Goal: Task Accomplishment & Management: Manage account settings

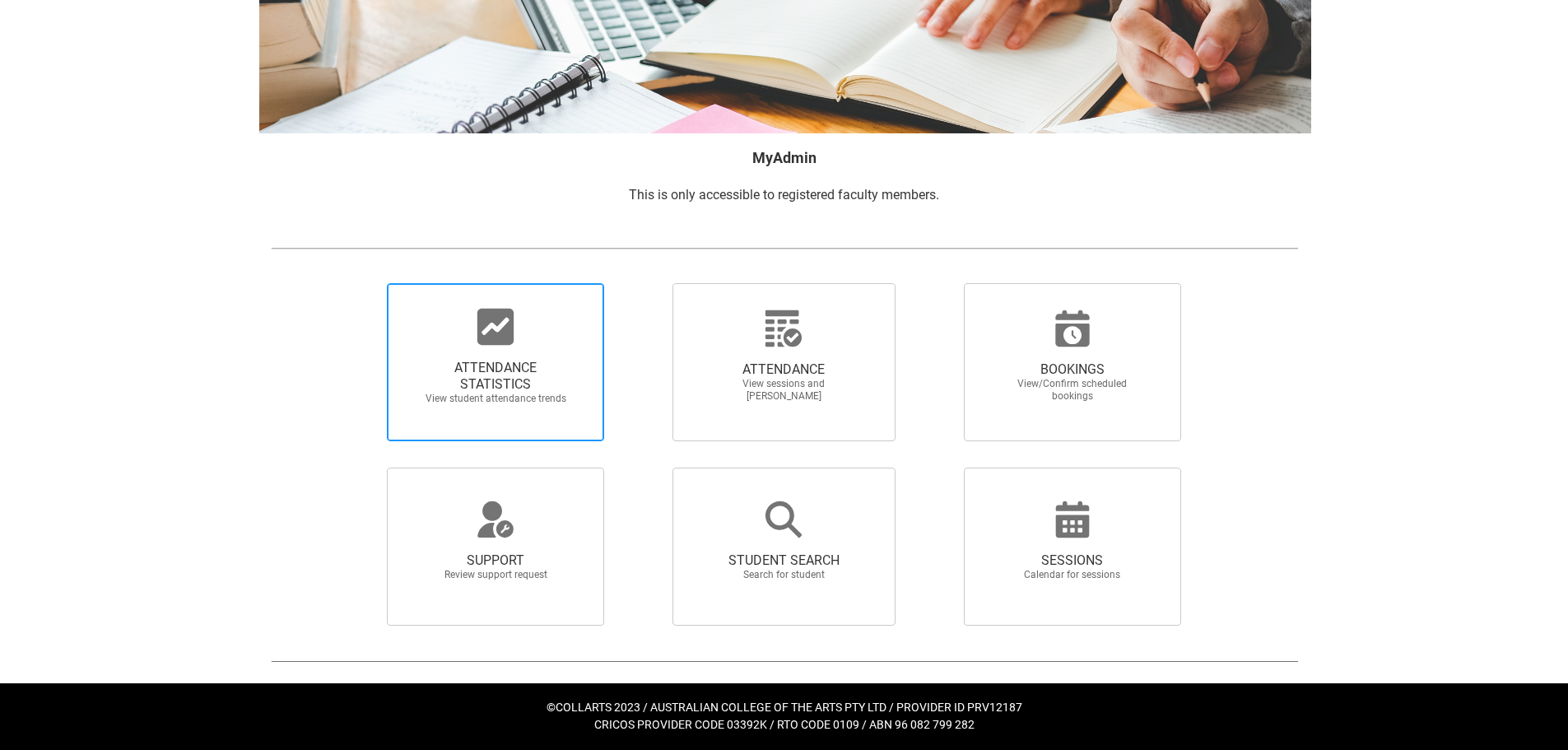
click at [490, 379] on span "ATTENDANCE STATISTICS" at bounding box center [495, 375] width 145 height 33
click at [360, 283] on input "ATTENDANCE STATISTICS View student attendance trends" at bounding box center [359, 282] width 1 height 1
radio input "true"
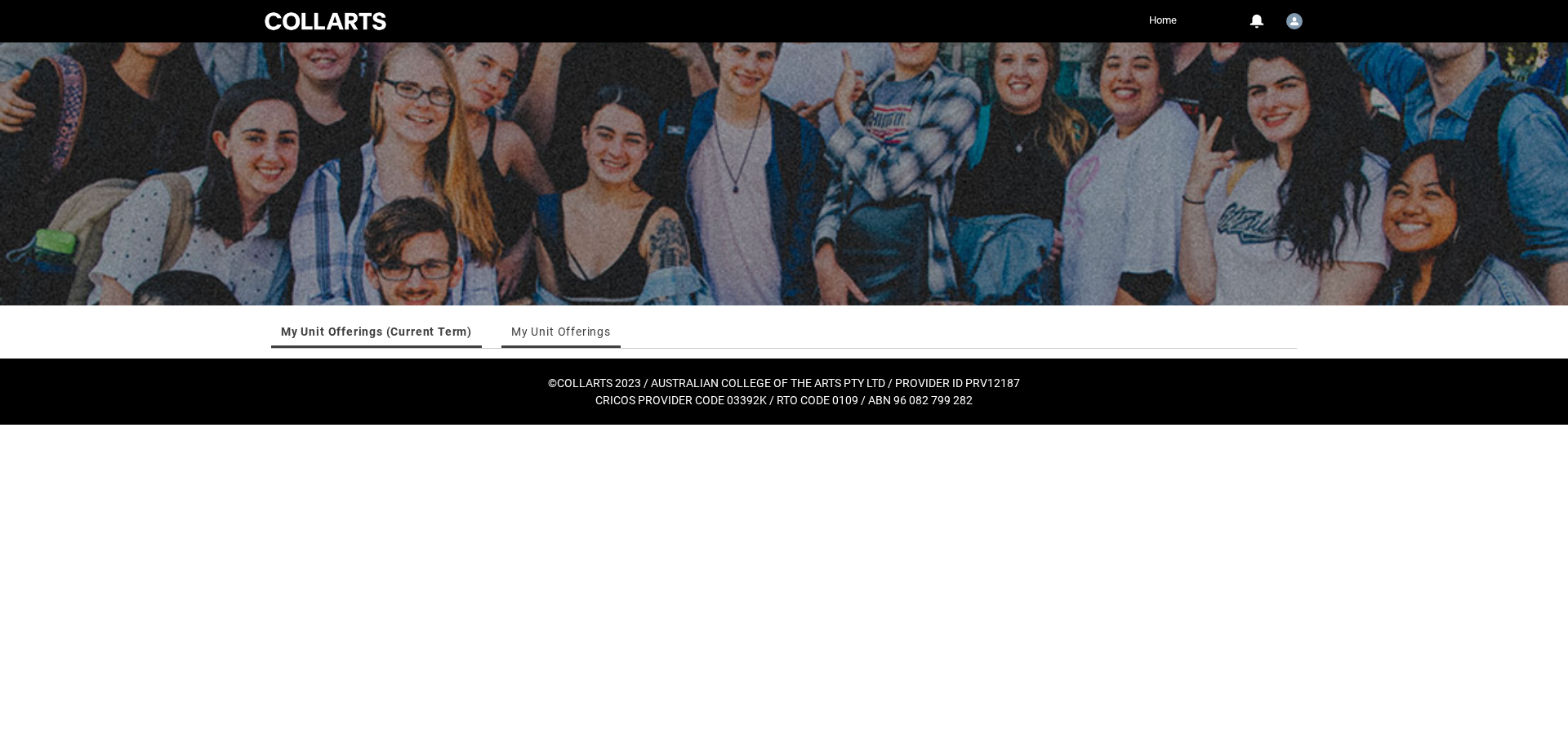
click at [570, 334] on link "My Unit Offerings" at bounding box center [561, 331] width 99 height 32
click at [394, 329] on link "My Unit Offerings (Current Term)" at bounding box center [373, 331] width 186 height 32
click at [563, 332] on link "My Unit Offerings" at bounding box center [561, 331] width 99 height 32
click at [398, 327] on link "My Unit Offerings (Current Term)" at bounding box center [373, 331] width 186 height 32
click at [595, 338] on link "My Unit Offerings" at bounding box center [561, 331] width 99 height 32
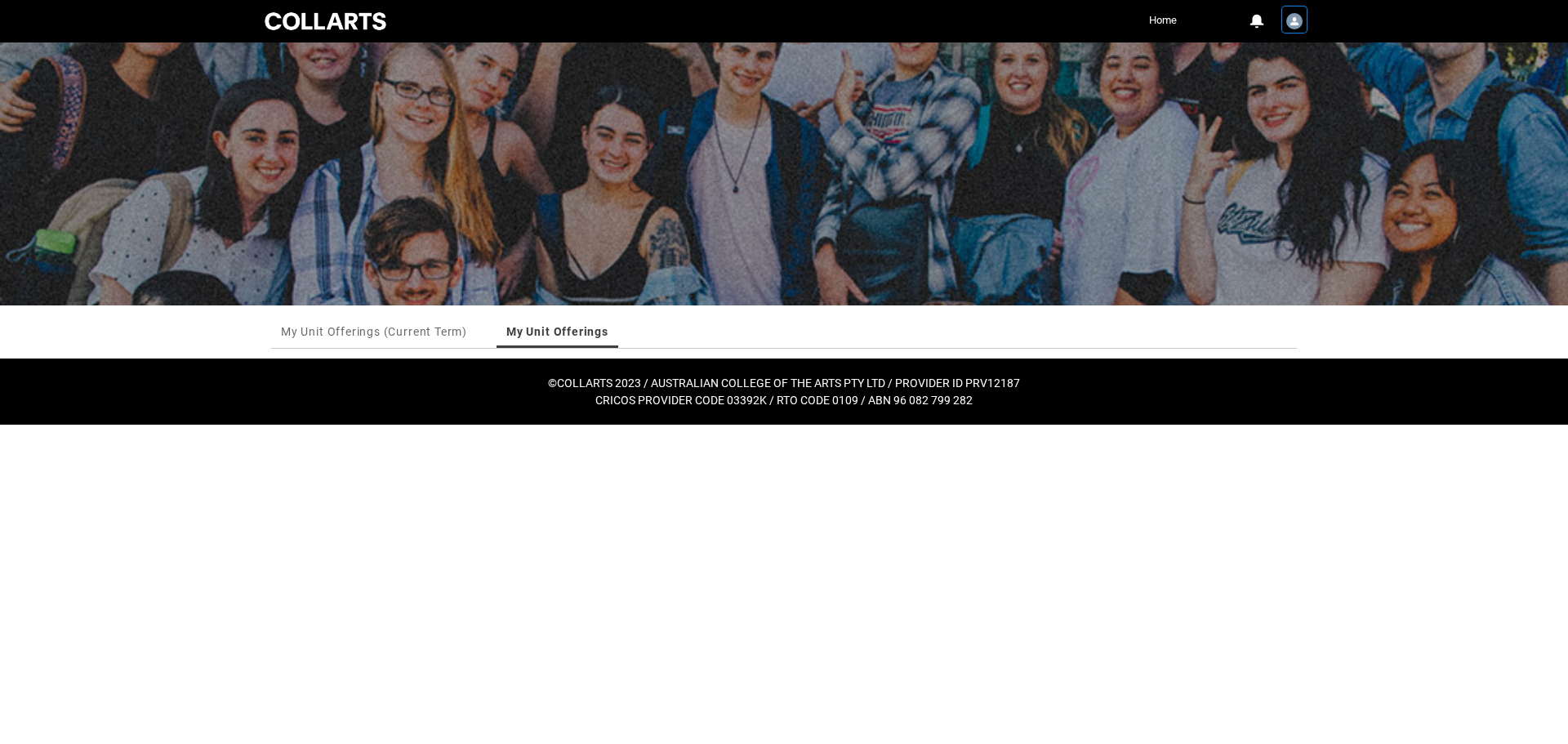
click at [1292, 26] on img "User Profile Alex.Aldrich" at bounding box center [1294, 21] width 17 height 17
click at [1274, 86] on link "Log Out" at bounding box center [1268, 88] width 77 height 29
